Goal: Complete application form

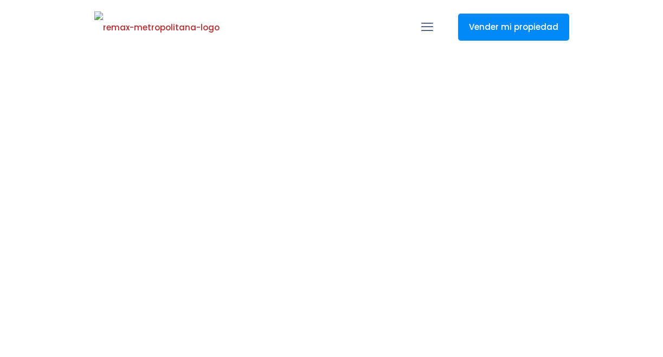
select select
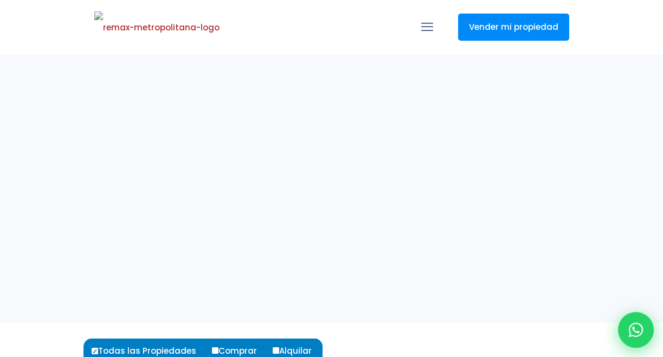
click at [640, 336] on div at bounding box center [636, 330] width 36 height 36
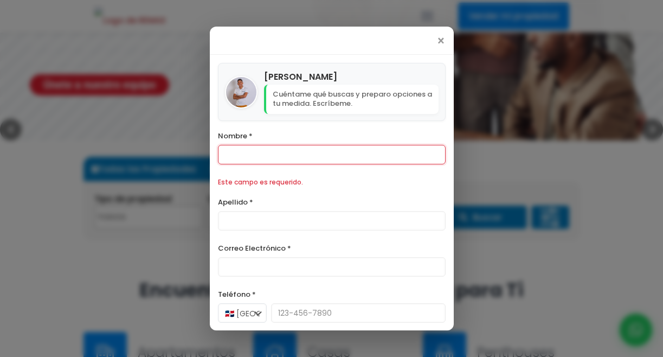
scroll to position [44, 0]
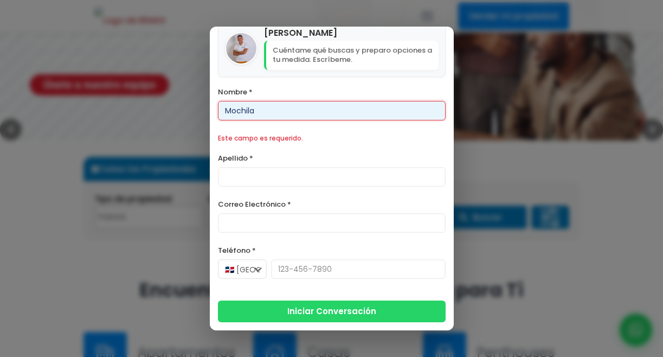
type input "Mochila"
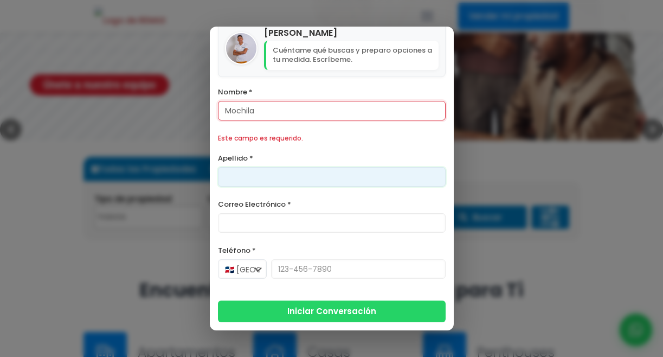
scroll to position [24, 0]
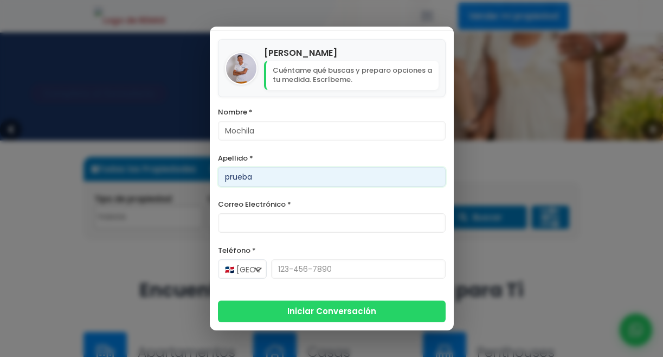
type input "prueba"
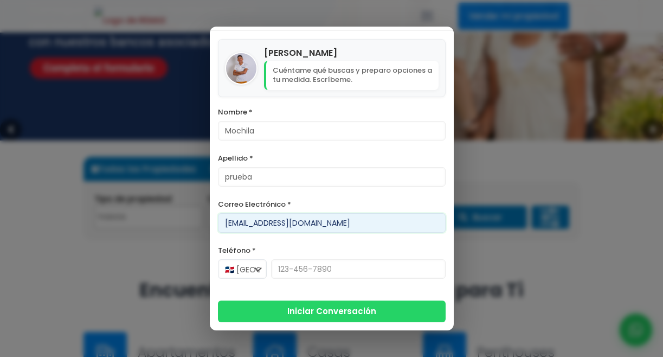
type input "[EMAIL_ADDRESS][DOMAIN_NAME]"
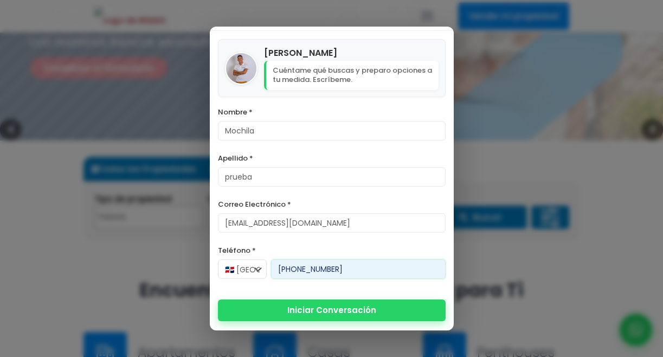
type input "[PHONE_NUMBER]"
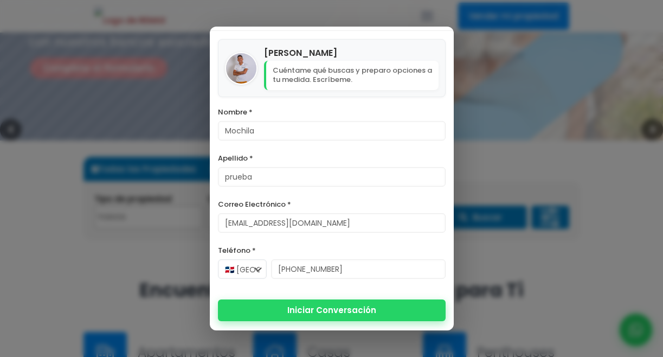
click at [308, 311] on button "Iniciar Conversación" at bounding box center [332, 310] width 228 height 22
